Goal: Information Seeking & Learning: Learn about a topic

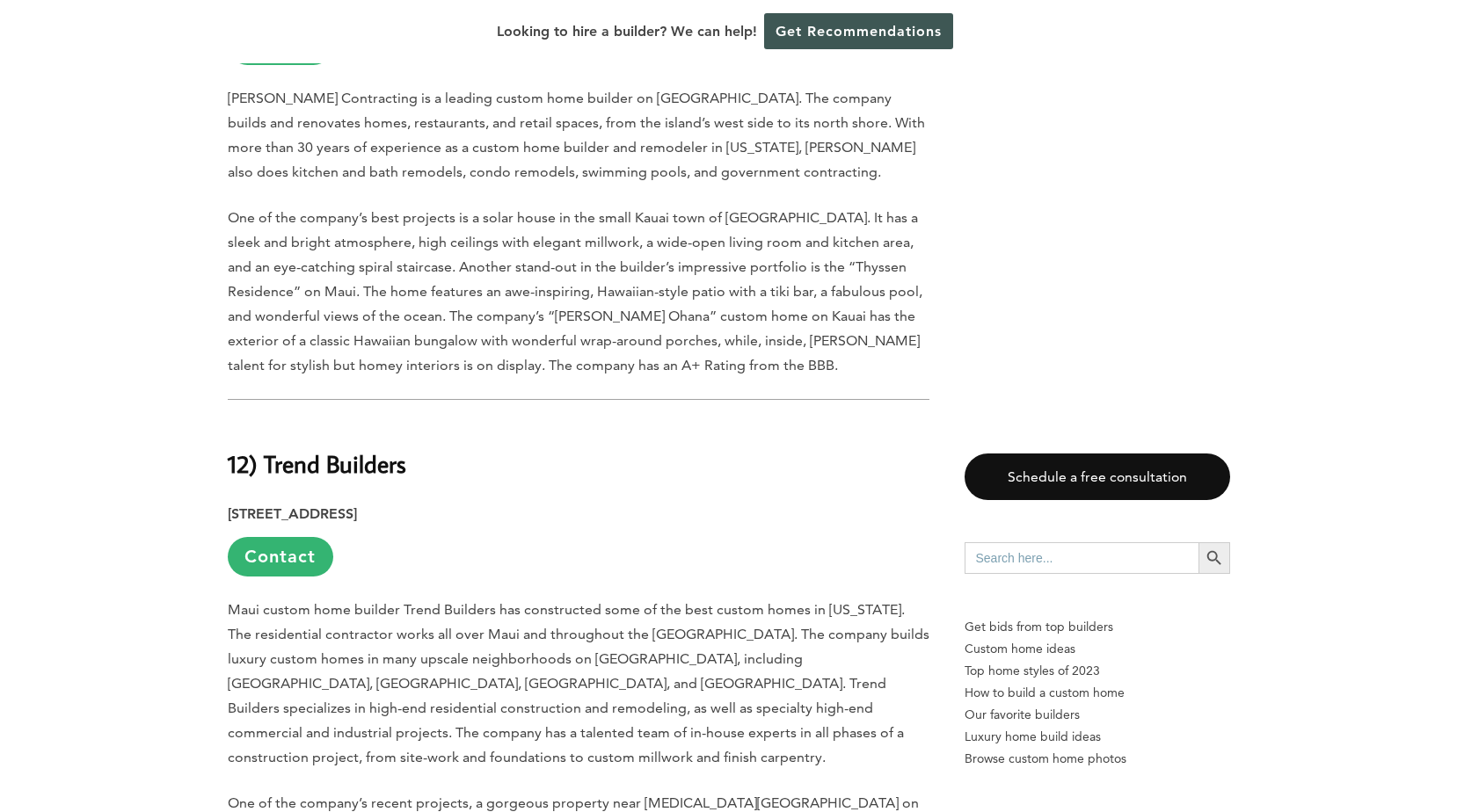
scroll to position [2286, 0]
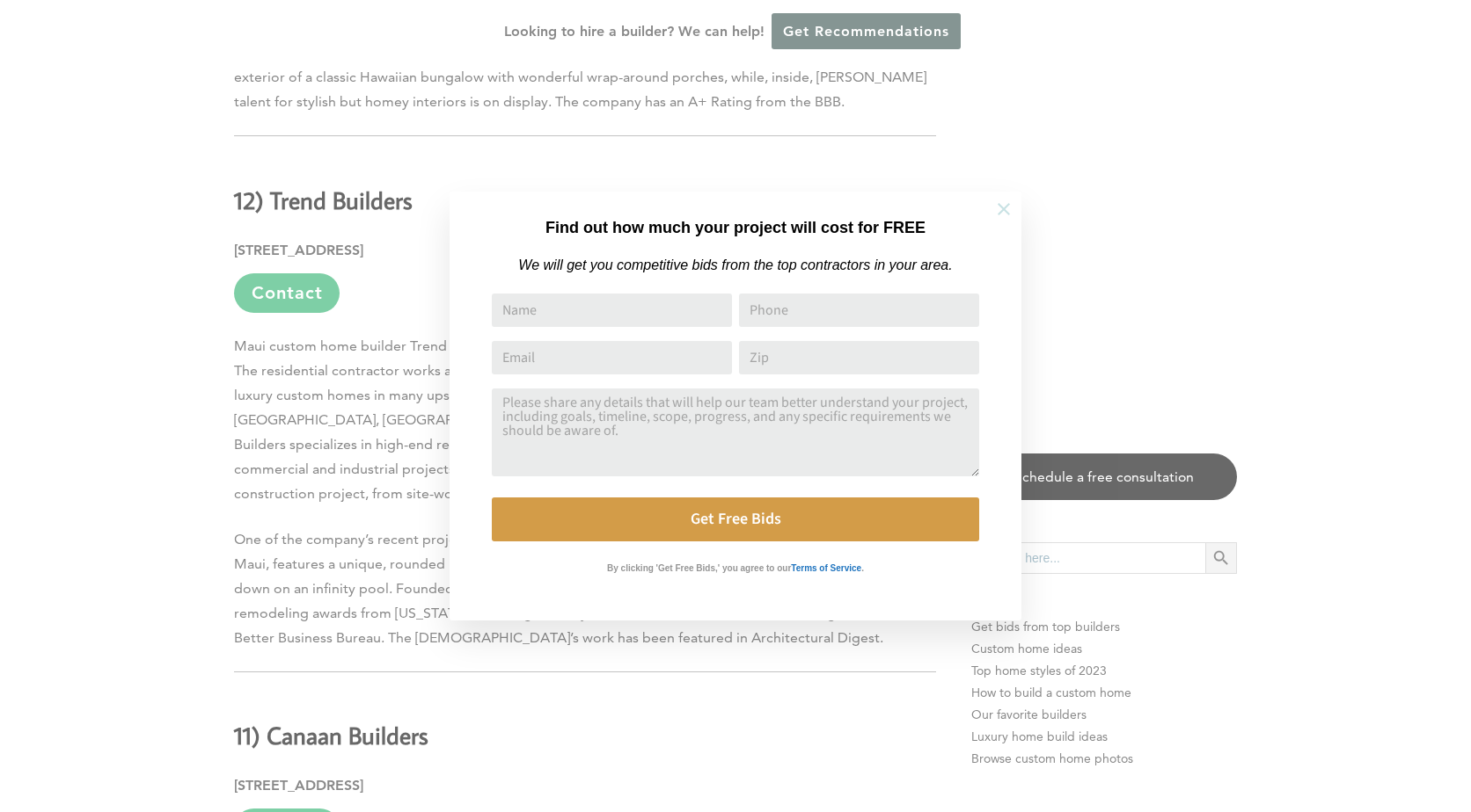
click at [1011, 212] on icon at bounding box center [1004, 209] width 20 height 20
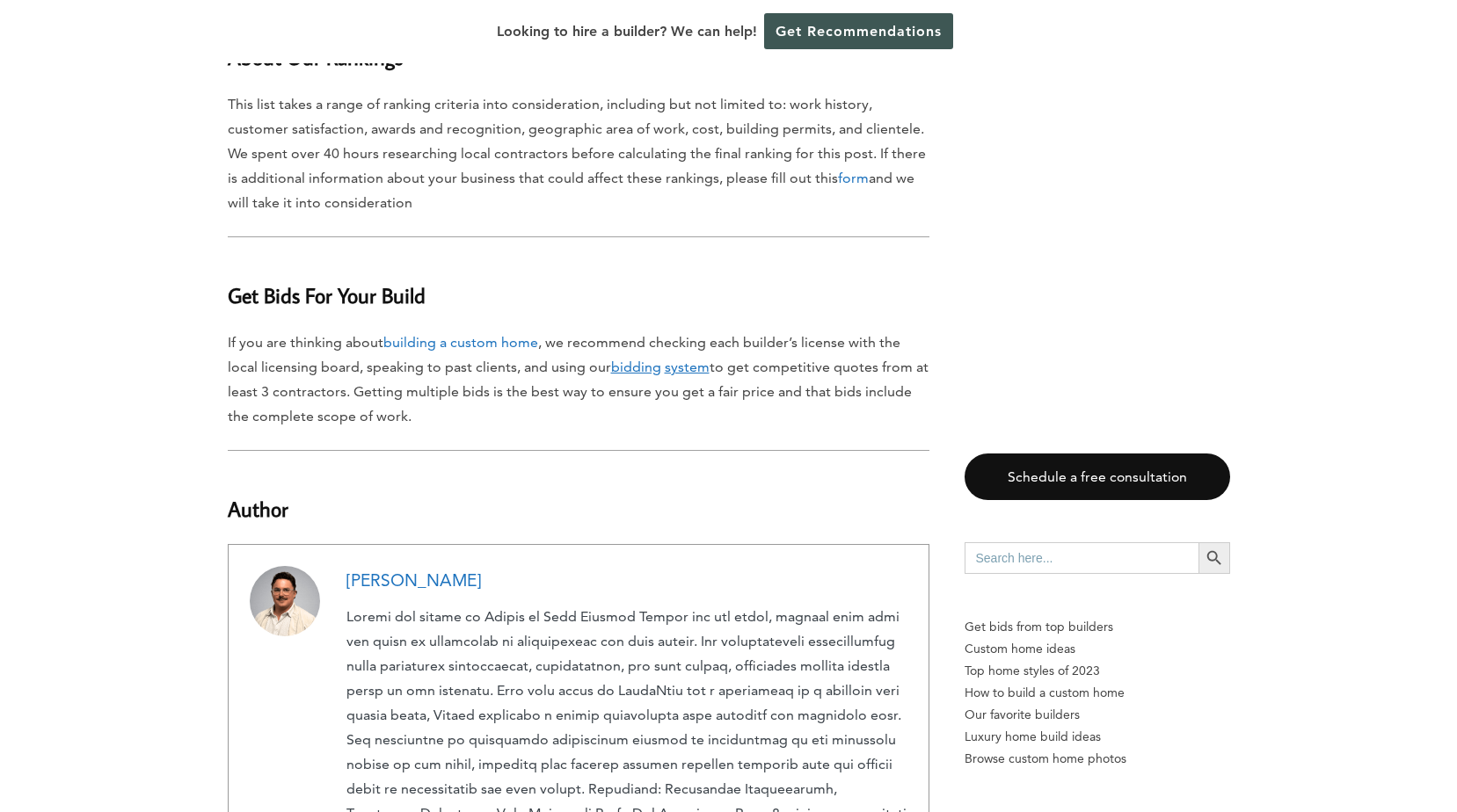
scroll to position [9496, 0]
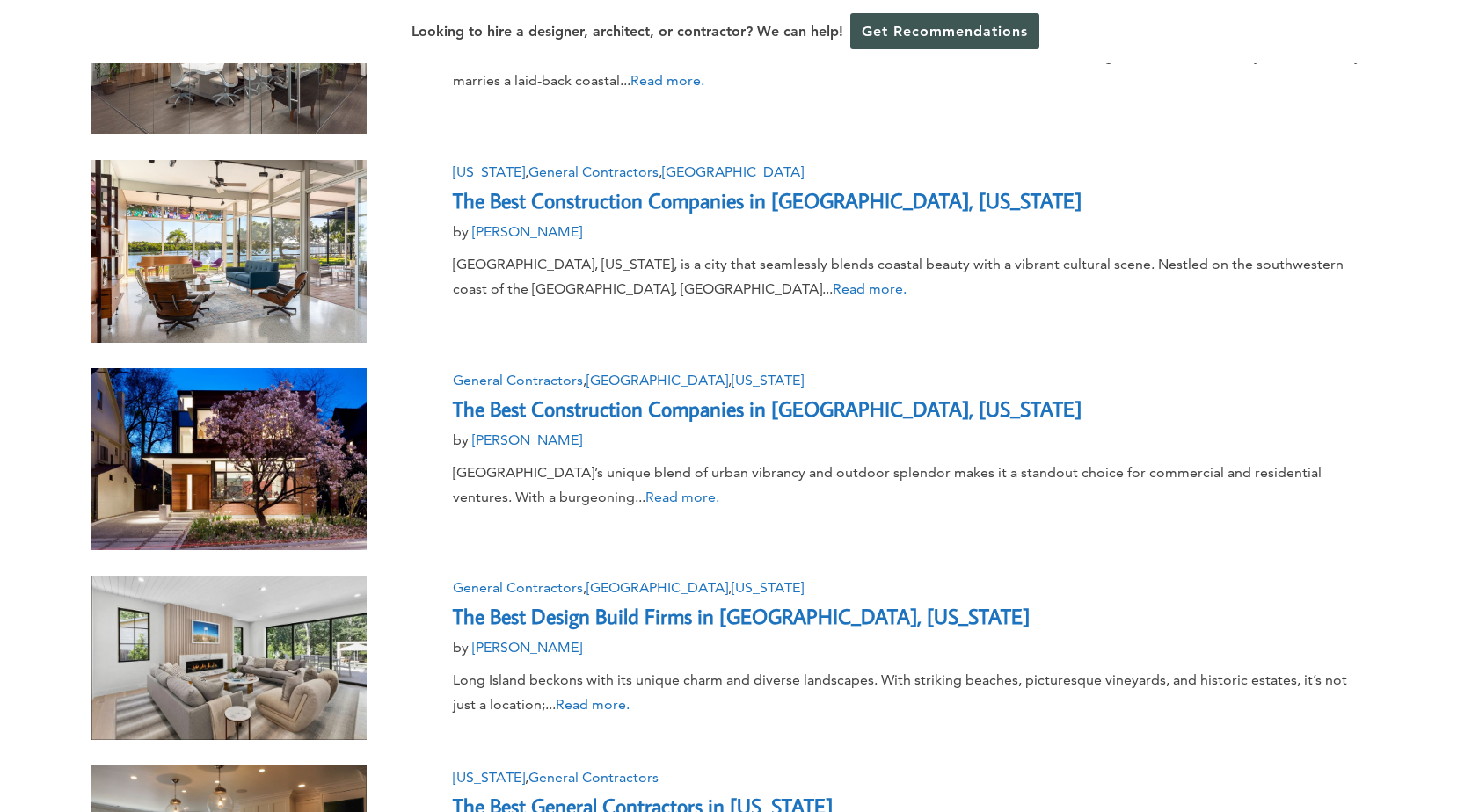
scroll to position [1143, 0]
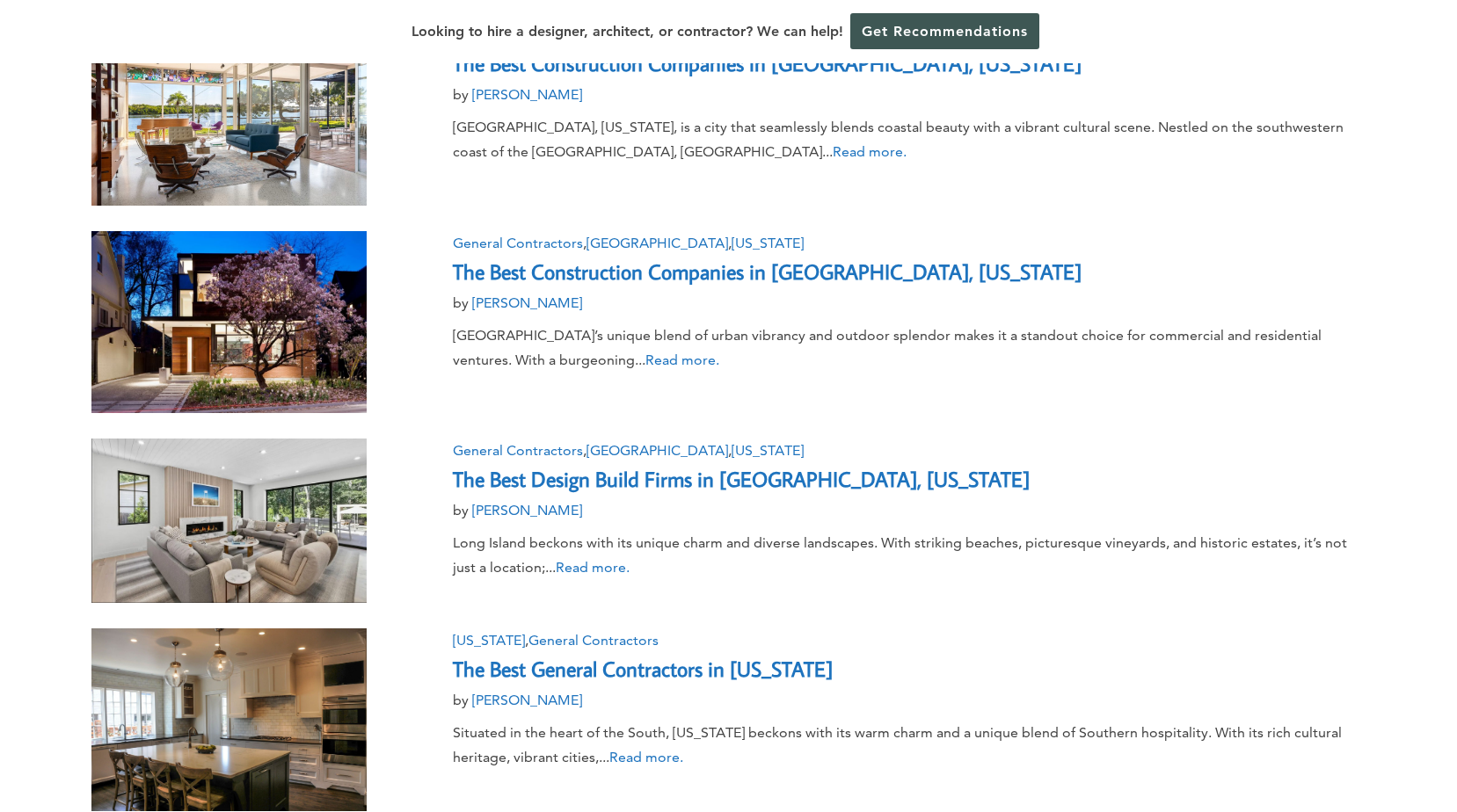
click at [557, 476] on link "The Best Design Build Firms in [GEOGRAPHIC_DATA], [US_STATE]" at bounding box center [742, 478] width 577 height 27
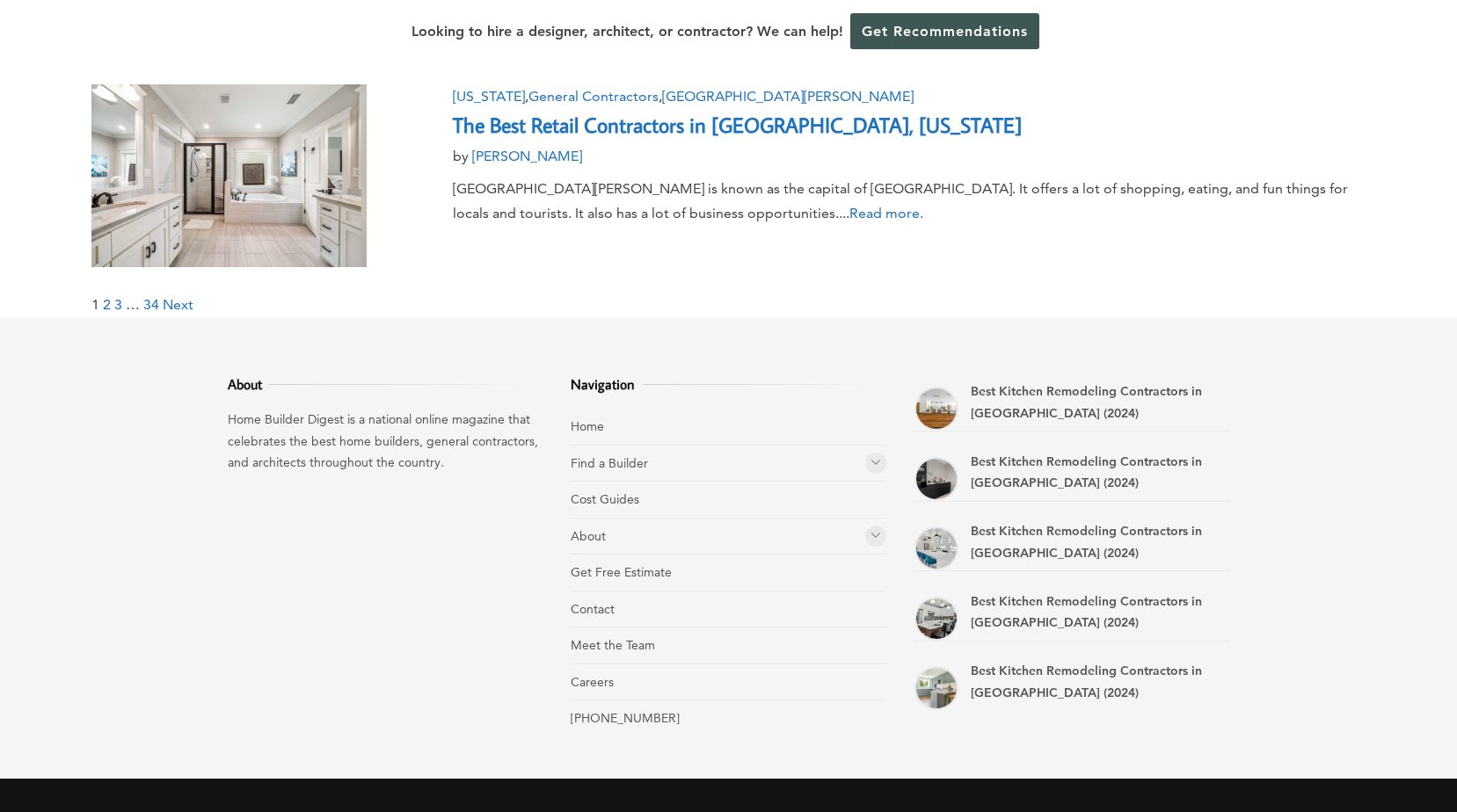
scroll to position [2177, 0]
